Goal: Task Accomplishment & Management: Manage account settings

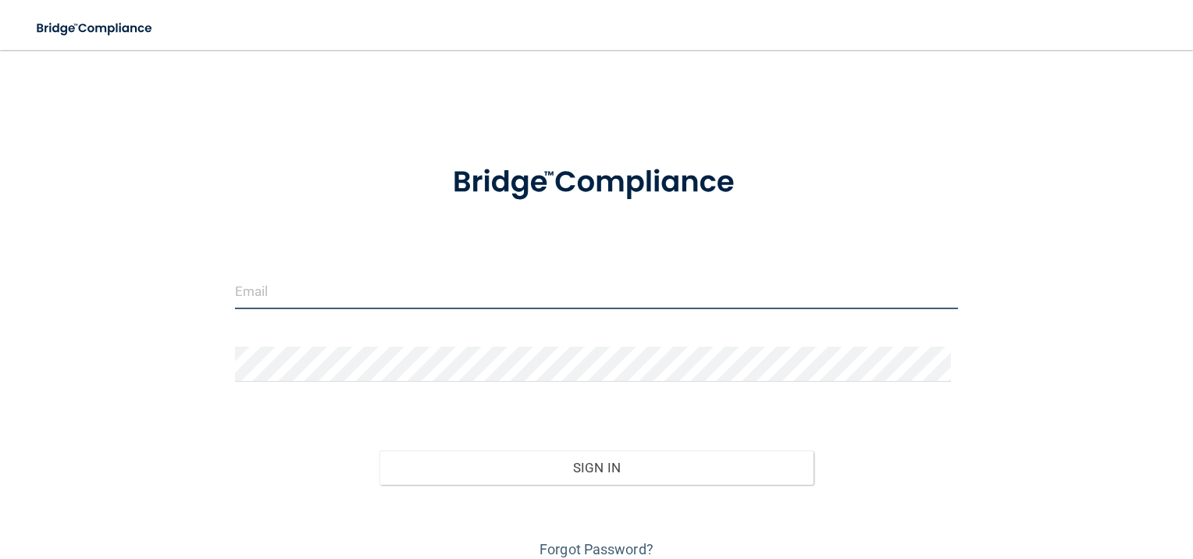
click at [403, 301] on input "email" at bounding box center [597, 291] width 724 height 35
type input "[EMAIL_ADDRESS][DOMAIN_NAME]"
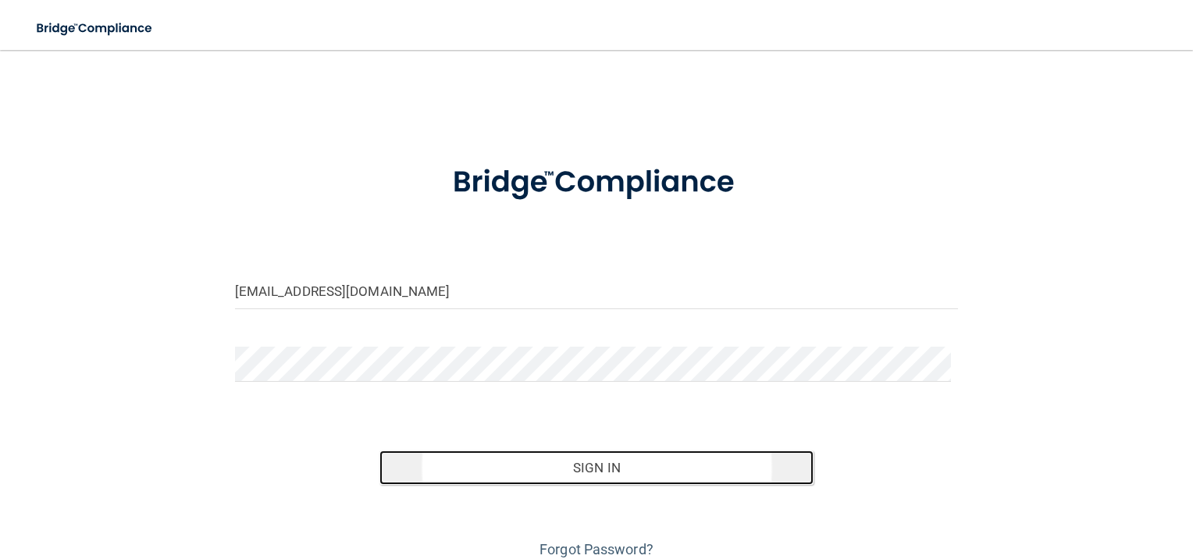
click at [494, 472] on button "Sign In" at bounding box center [597, 468] width 434 height 34
click at [585, 464] on button "Sign In" at bounding box center [597, 468] width 434 height 34
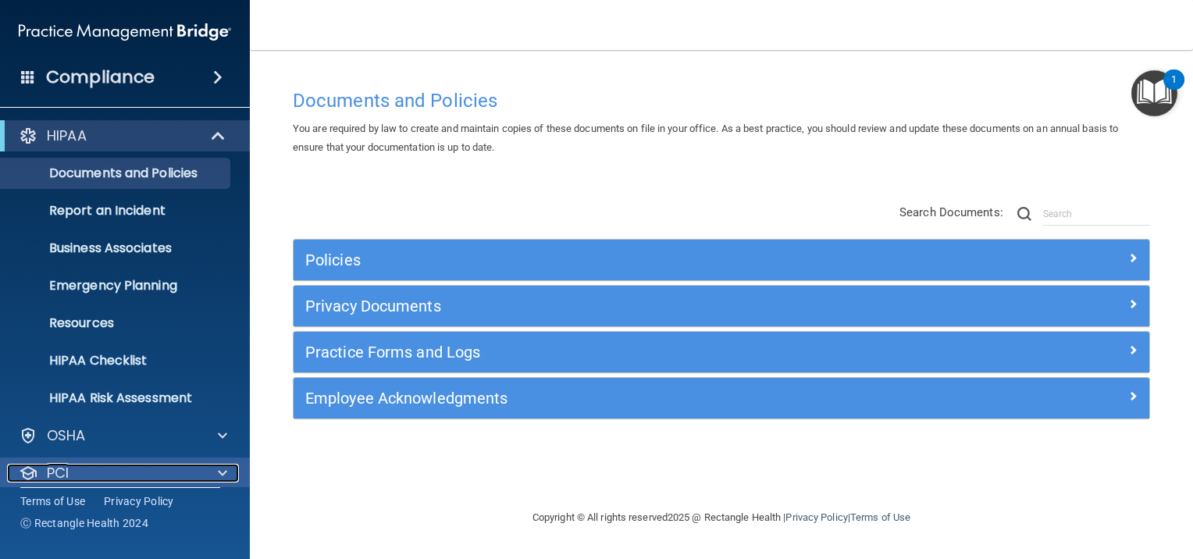
click at [168, 473] on div "PCI" at bounding box center [104, 473] width 194 height 19
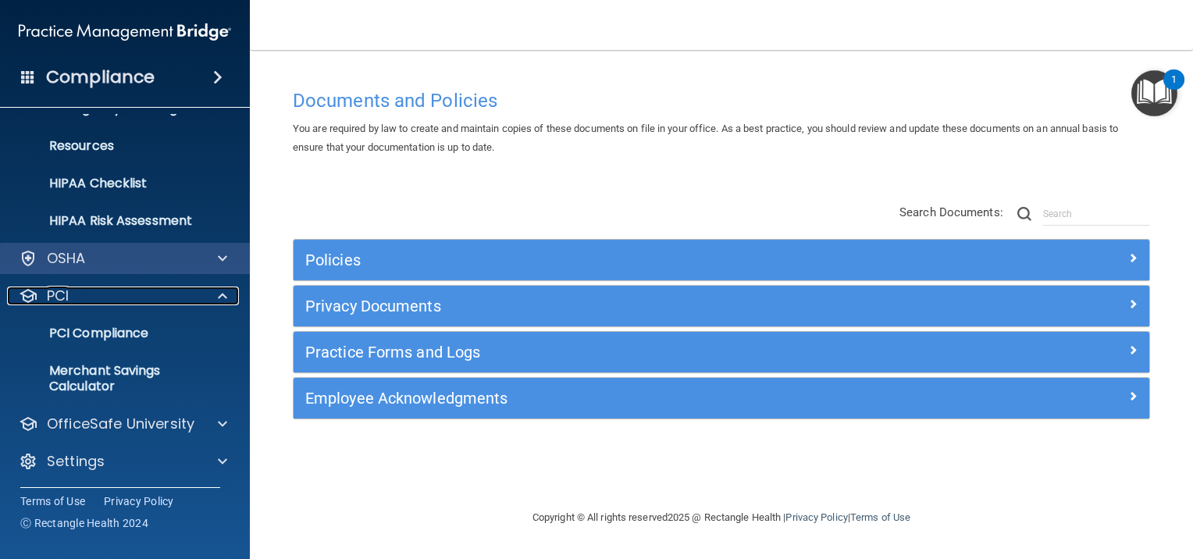
scroll to position [179, 0]
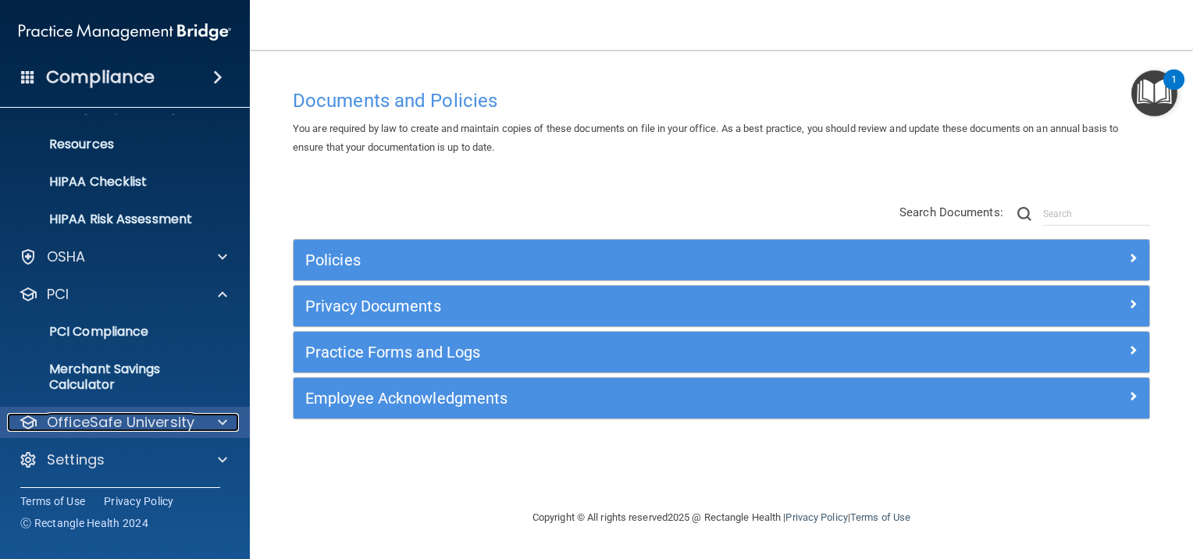
click at [218, 413] on span at bounding box center [222, 422] width 9 height 19
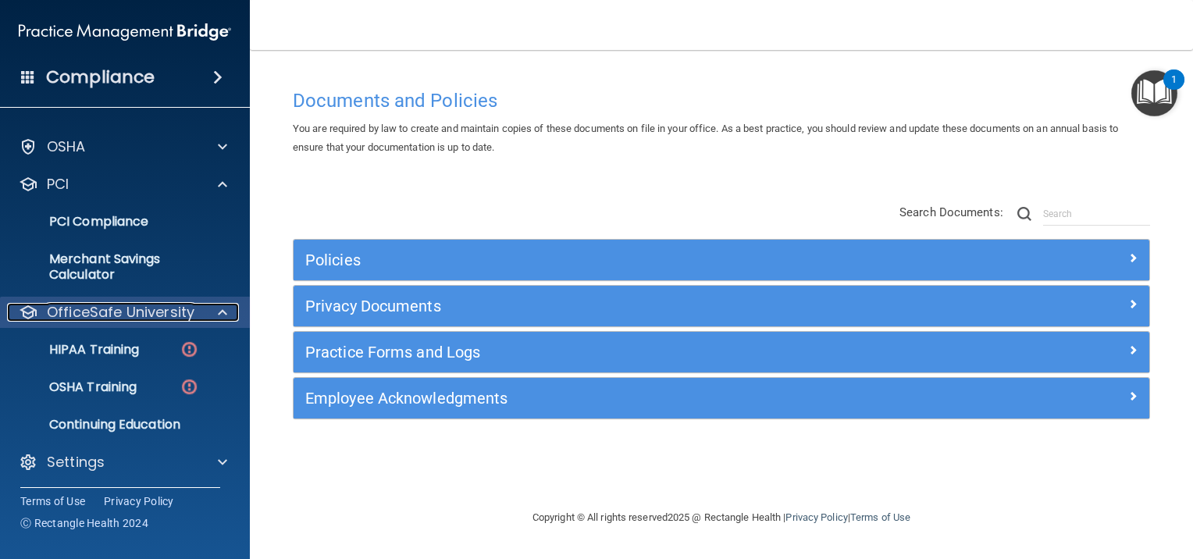
scroll to position [291, 0]
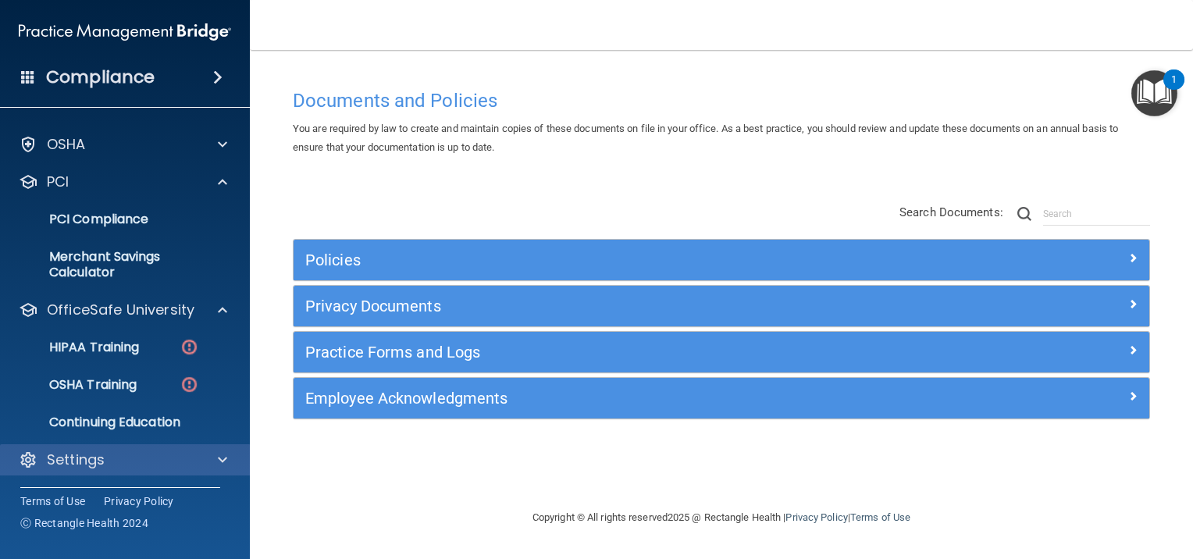
click at [141, 447] on div "Settings" at bounding box center [125, 459] width 251 height 31
click at [197, 459] on div "Settings" at bounding box center [104, 460] width 194 height 19
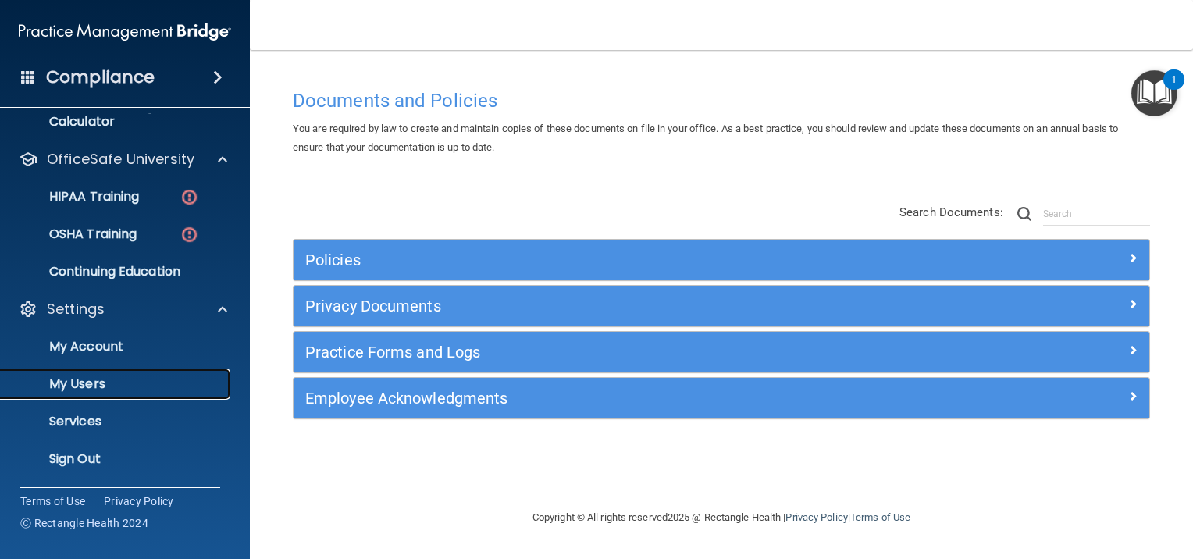
click at [94, 369] on link "My Users" at bounding box center [107, 384] width 246 height 31
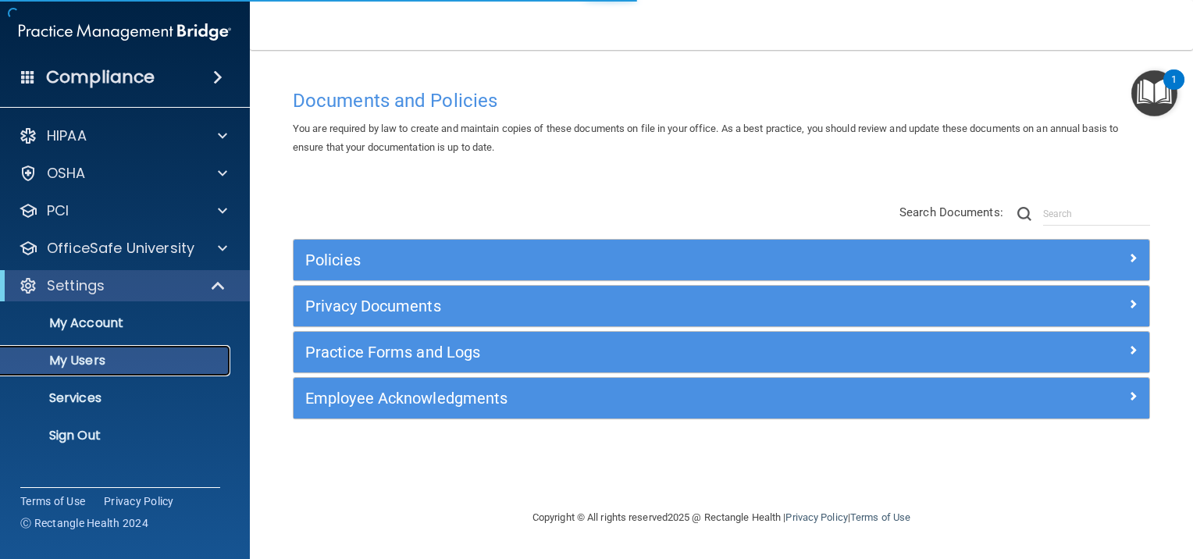
click at [81, 365] on p "My Users" at bounding box center [116, 361] width 213 height 16
select select "20"
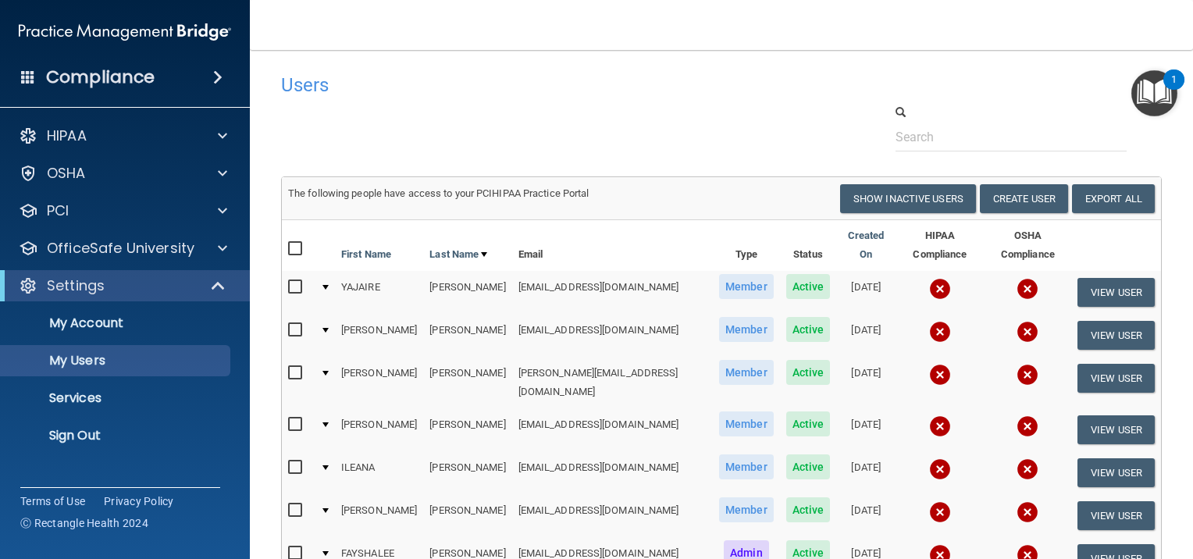
click at [469, 467] on td "[PERSON_NAME]" at bounding box center [467, 472] width 88 height 43
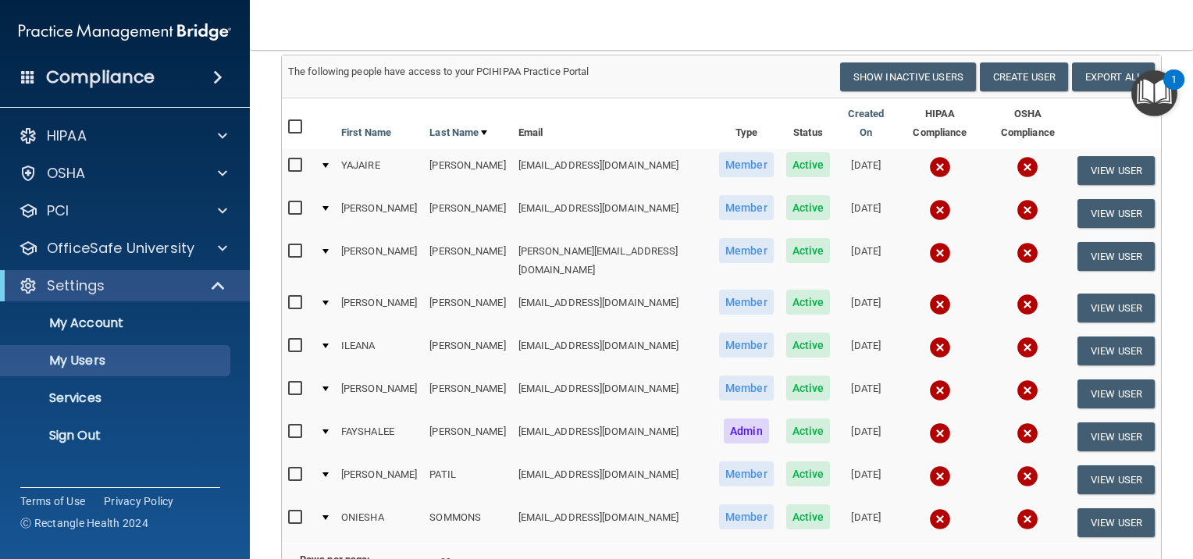
scroll to position [122, 0]
click at [300, 297] on input "checkbox" at bounding box center [297, 303] width 18 height 12
checkbox input "true"
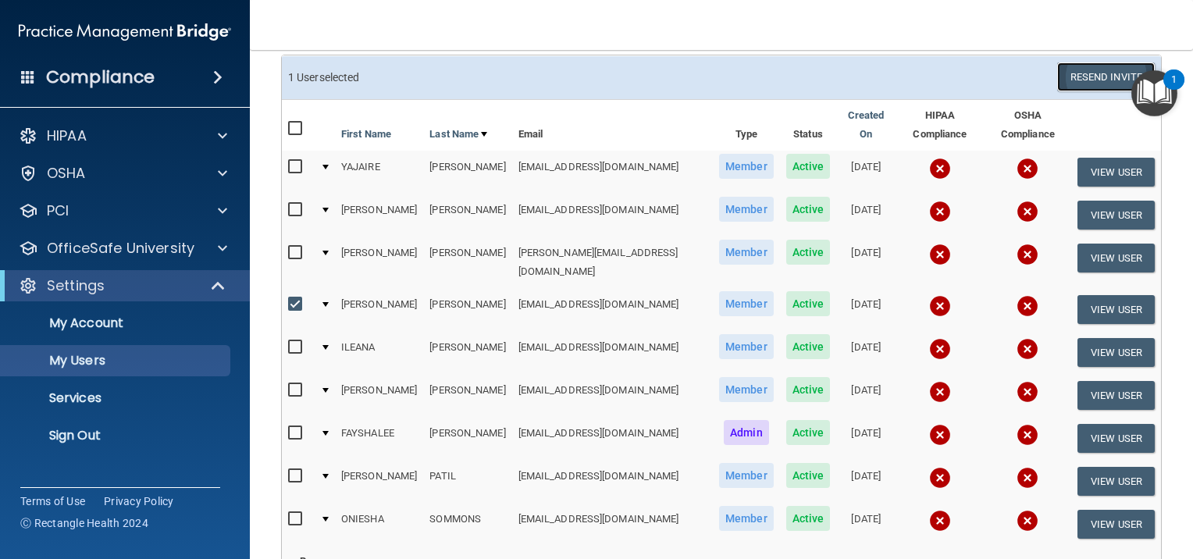
click at [1073, 75] on button "Resend Invite" at bounding box center [1106, 76] width 98 height 29
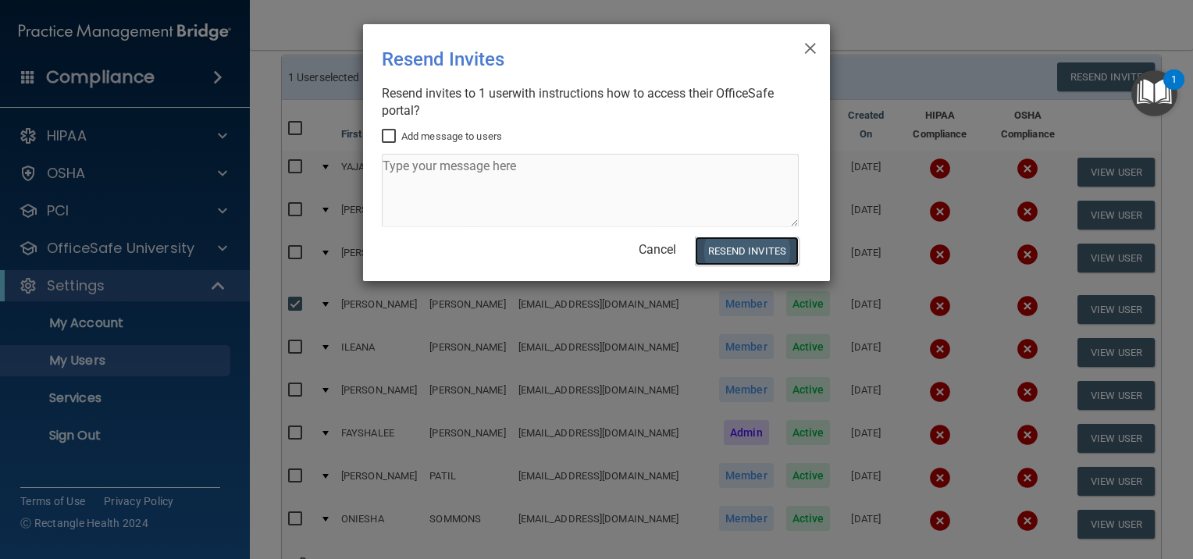
click at [725, 245] on button "Resend Invites" at bounding box center [747, 251] width 104 height 29
click at [812, 44] on span "×" at bounding box center [811, 45] width 14 height 31
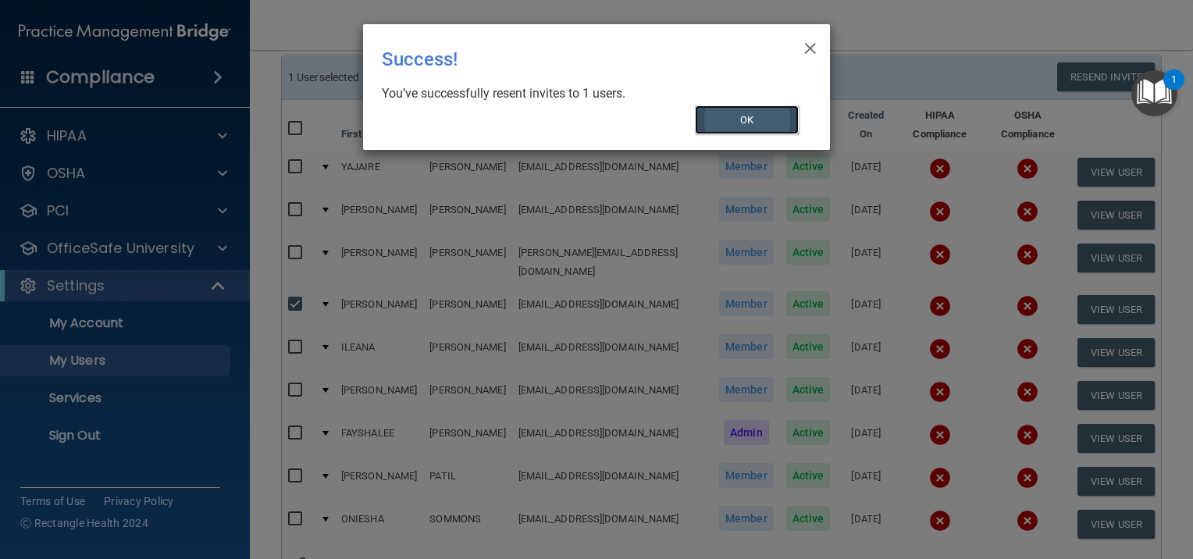
click at [725, 116] on button "OK" at bounding box center [747, 119] width 105 height 29
